Goal: Task Accomplishment & Management: Use online tool/utility

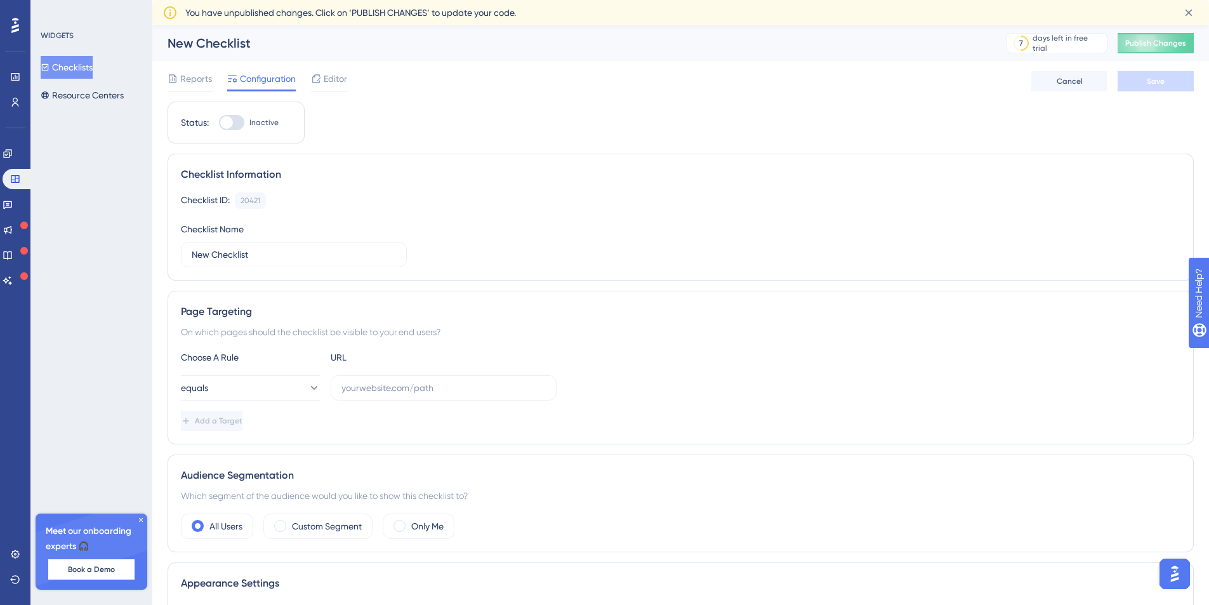
drag, startPoint x: 472, startPoint y: 49, endPoint x: 462, endPoint y: 49, distance: 10.2
click at [472, 49] on div "New Checklist" at bounding box center [571, 43] width 807 height 18
click at [18, 77] on icon at bounding box center [15, 77] width 10 height 10
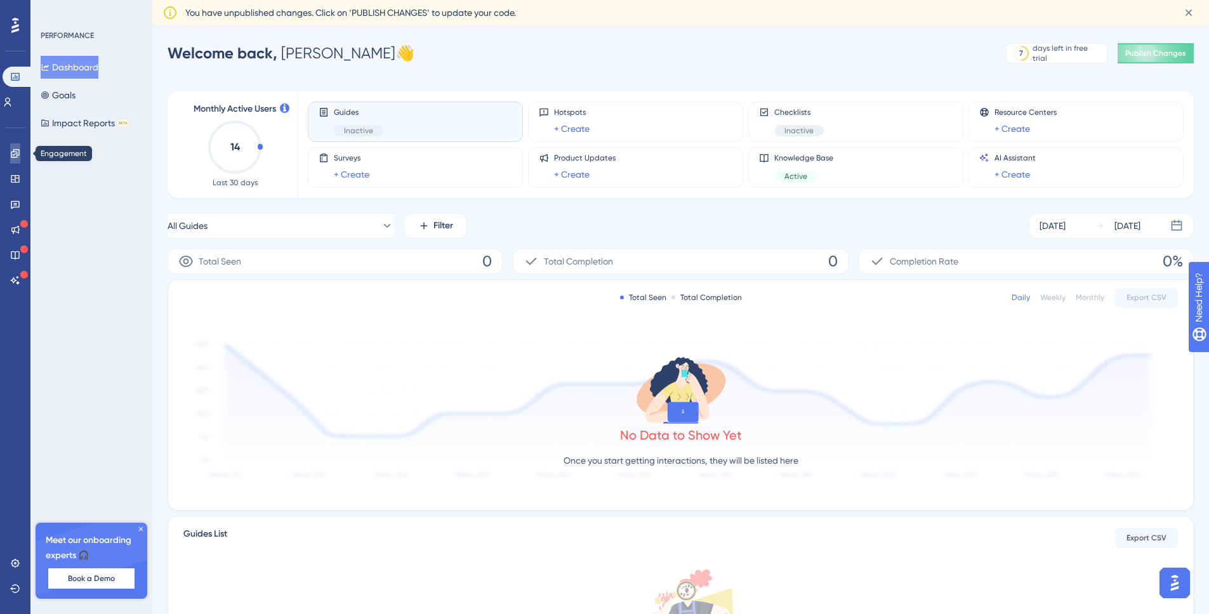
click at [18, 157] on icon at bounding box center [15, 154] width 10 height 10
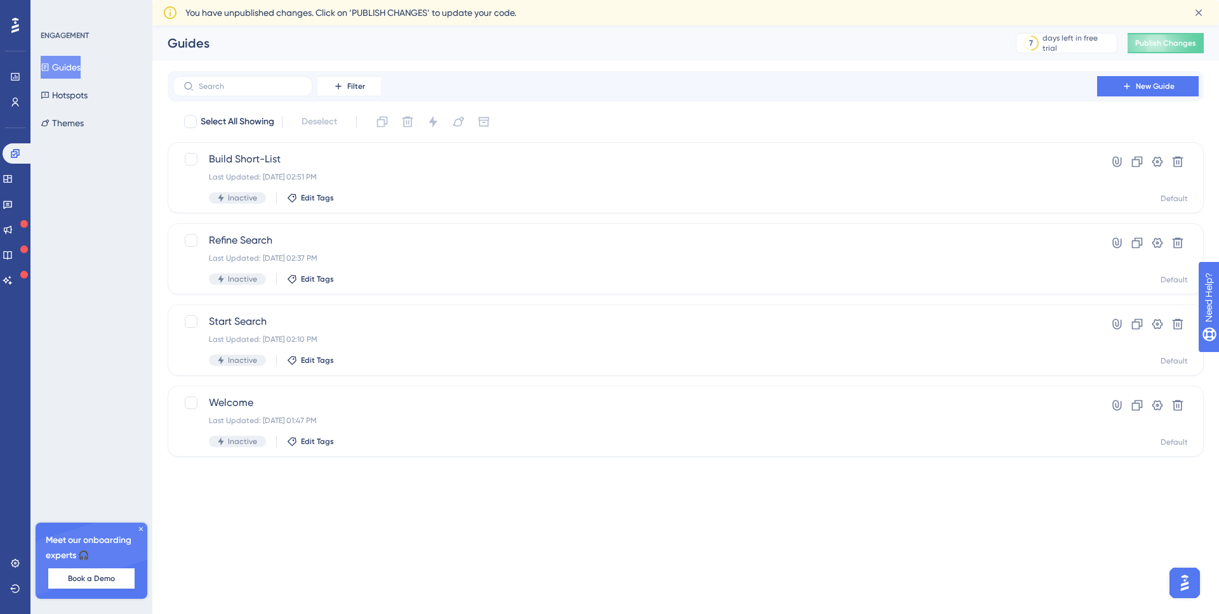
click at [140, 529] on icon at bounding box center [141, 530] width 8 height 8
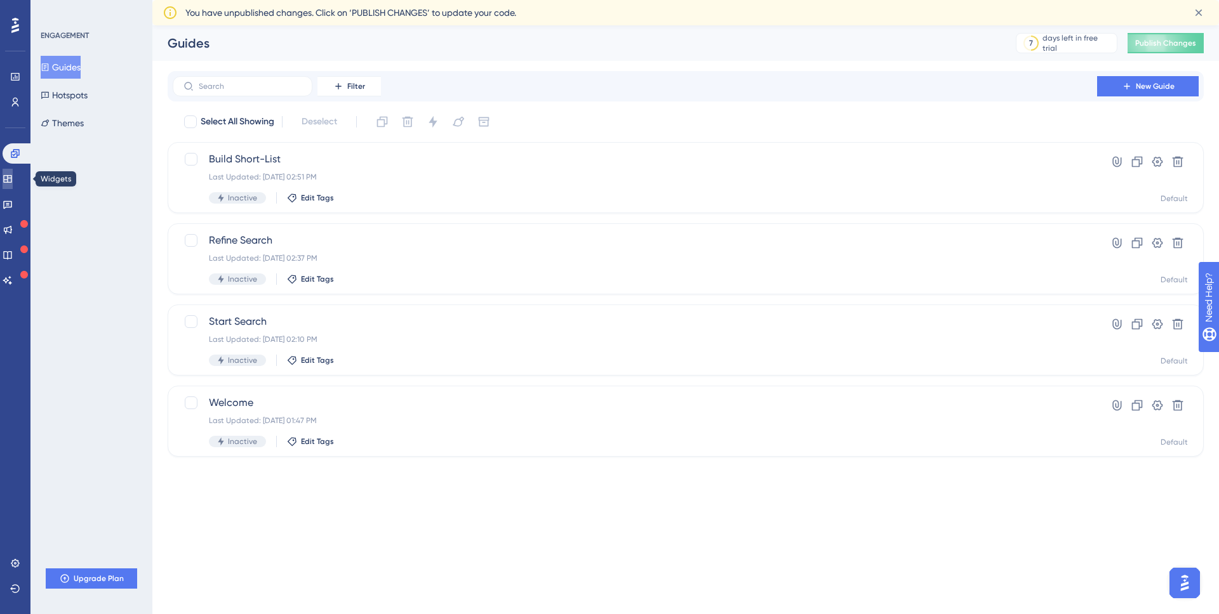
click at [13, 179] on icon at bounding box center [8, 179] width 10 height 10
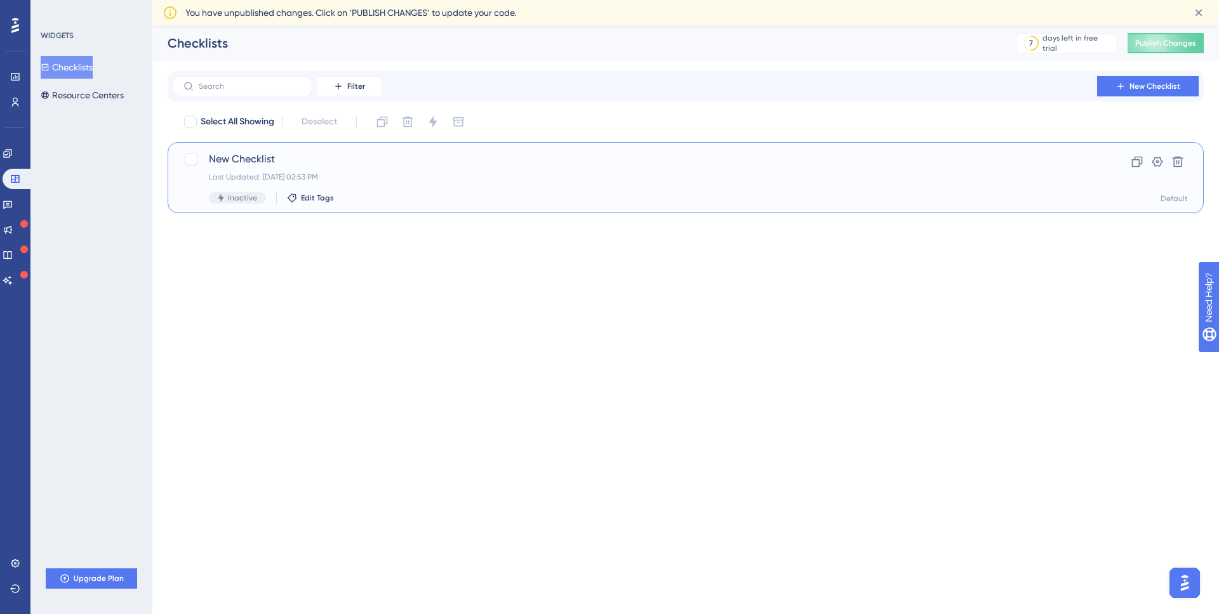
click at [373, 159] on span "New Checklist" at bounding box center [635, 159] width 852 height 15
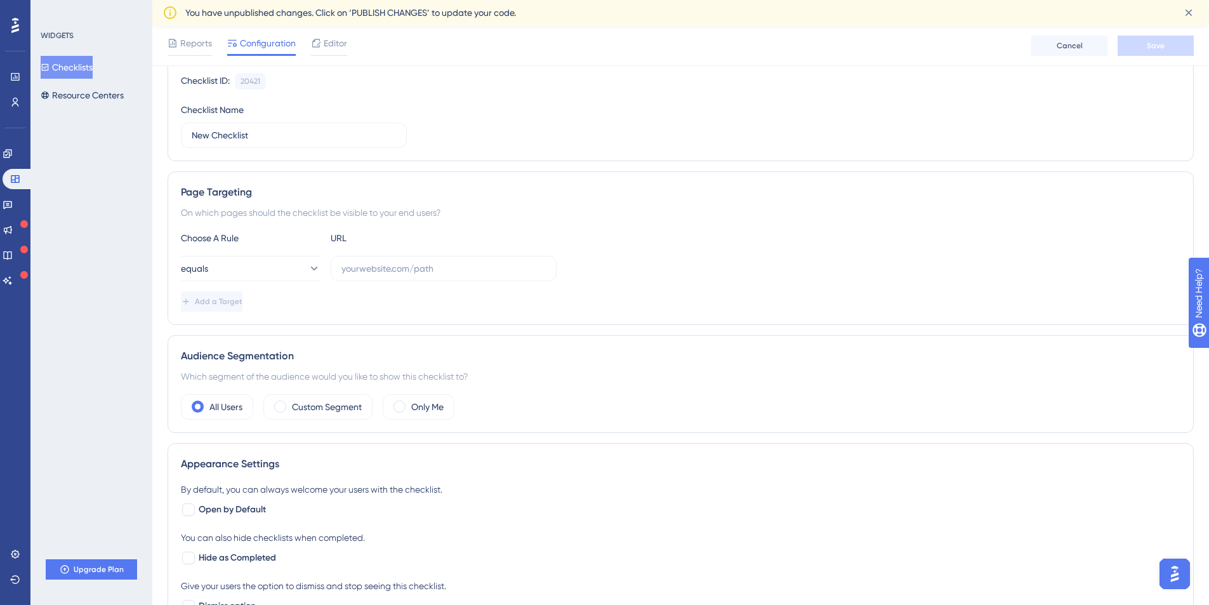
scroll to position [516, 0]
